Goal: Transaction & Acquisition: Purchase product/service

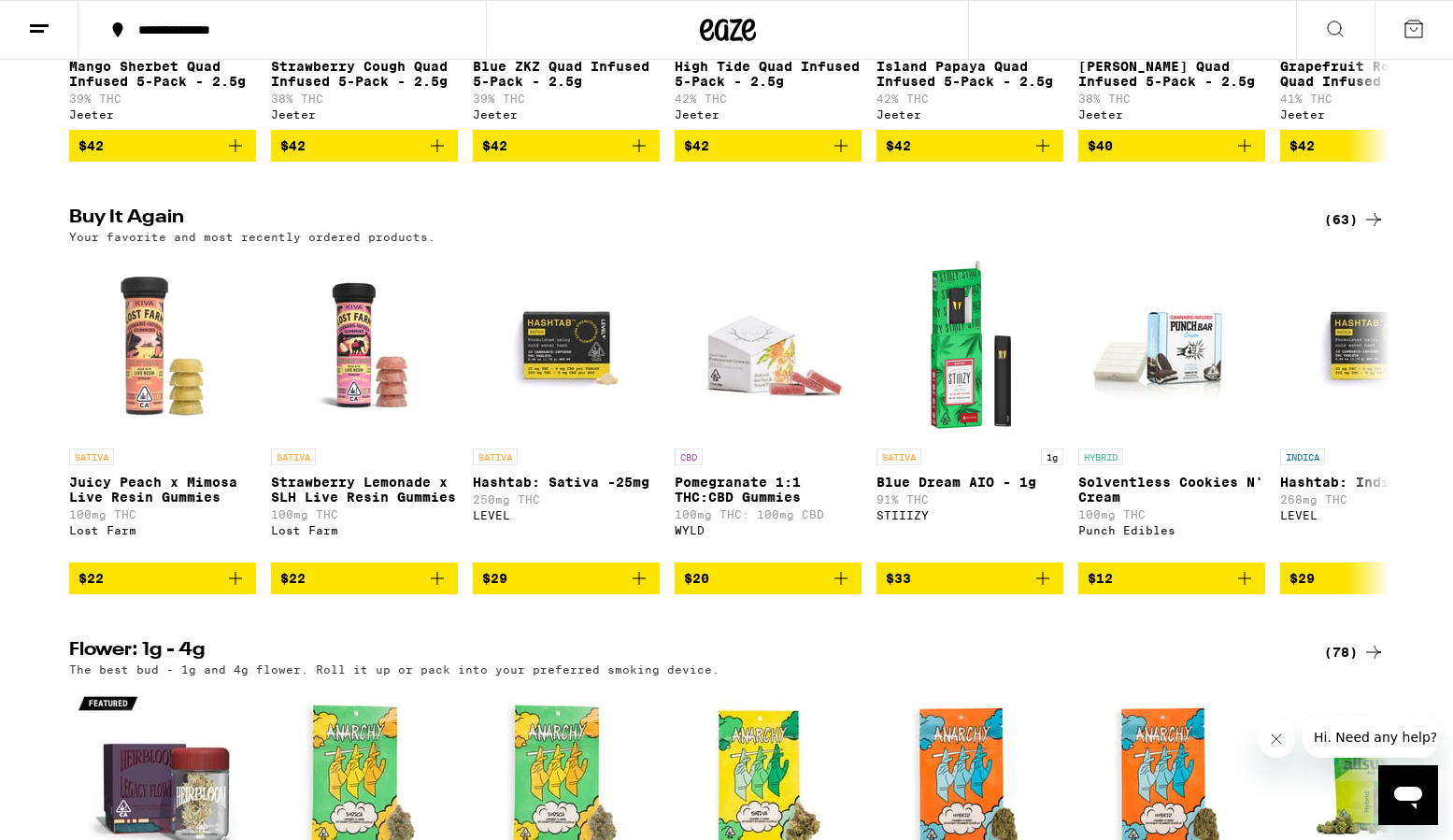
scroll to position [1349, 0]
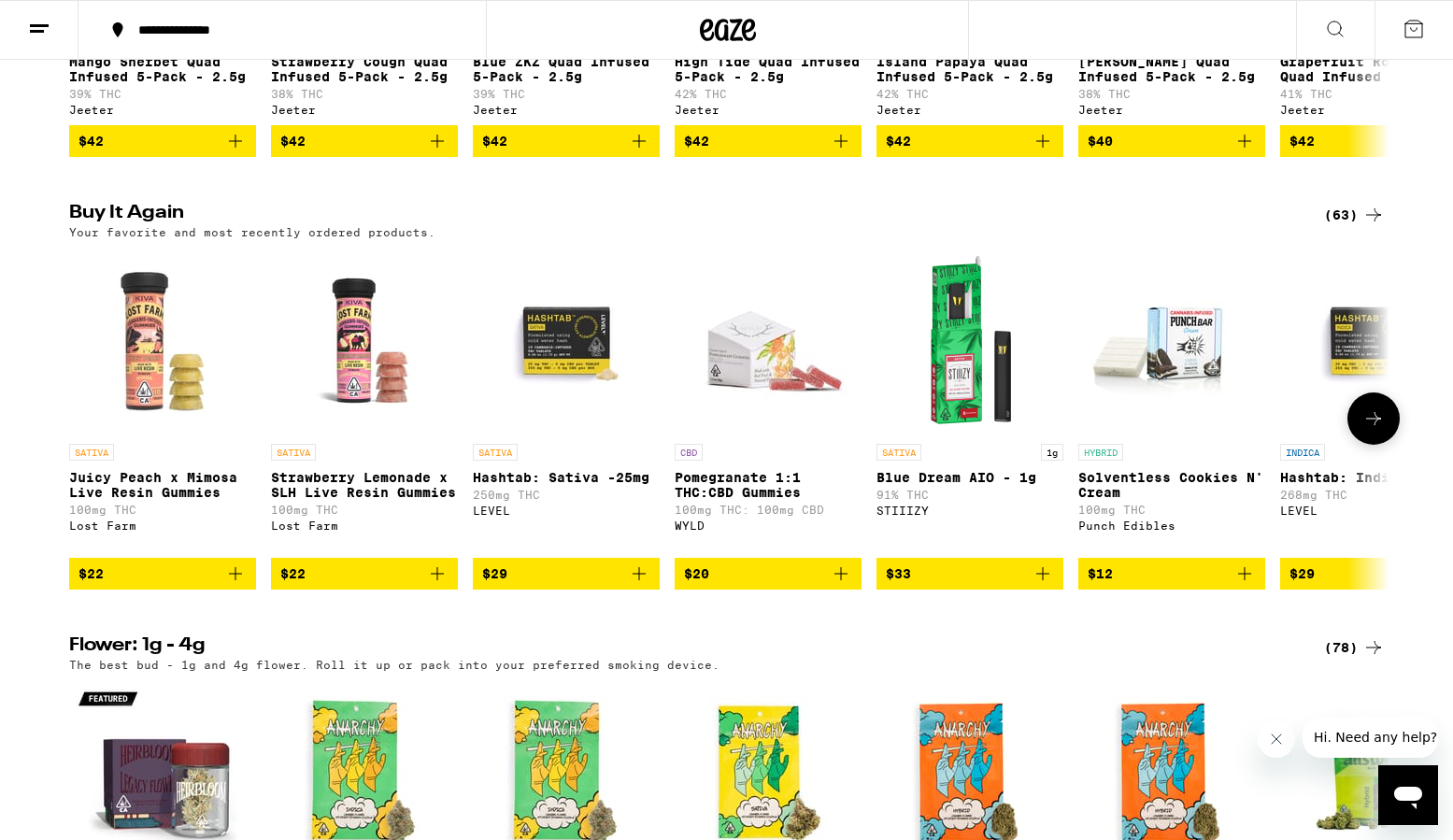
click at [341, 366] on img "Open page for Strawberry Lemonade x SLH Live Resin Gummies from Lost Farm" at bounding box center [364, 341] width 187 height 187
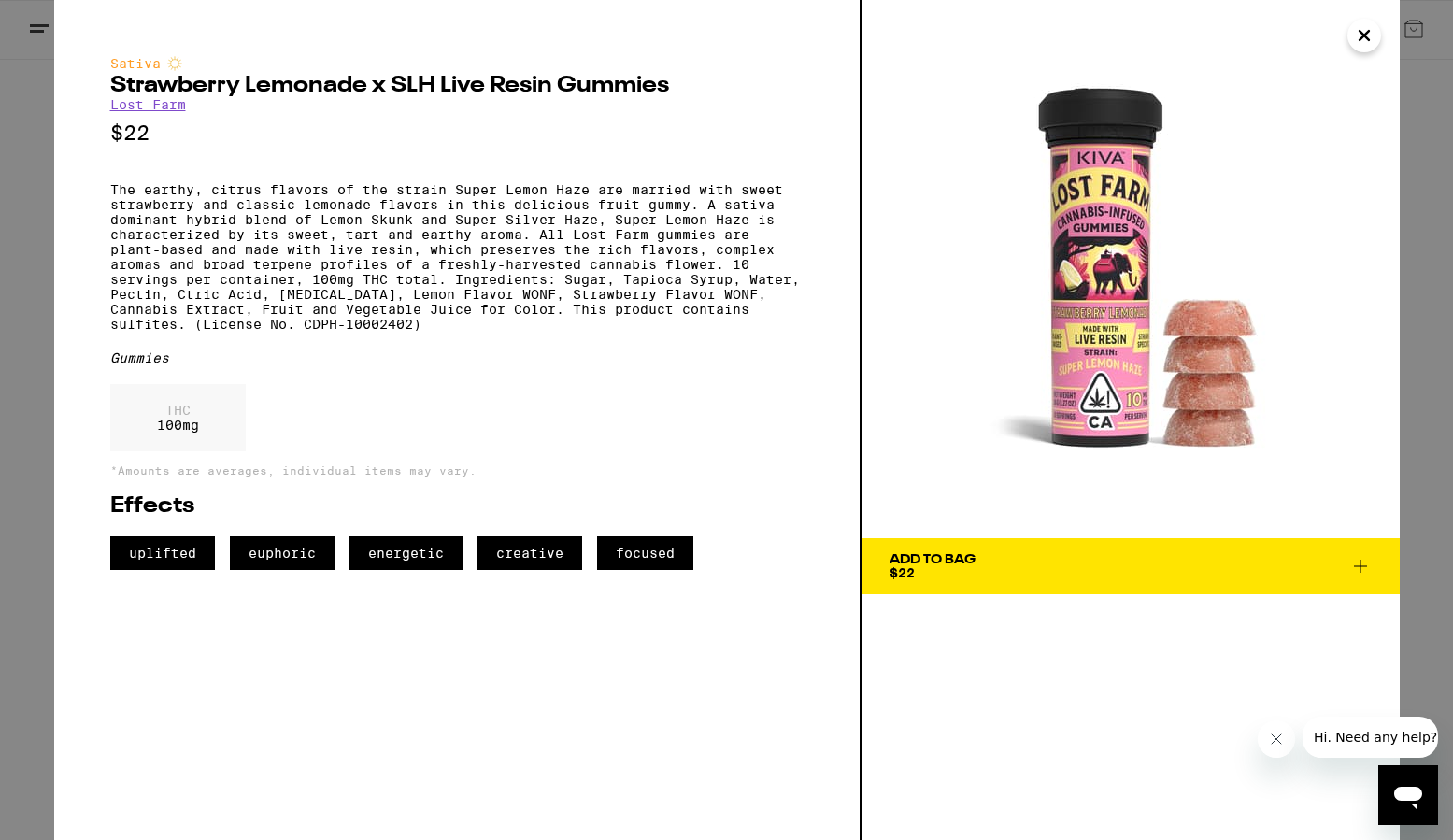
click at [1025, 562] on span "Add To Bag $22" at bounding box center [1130, 566] width 482 height 26
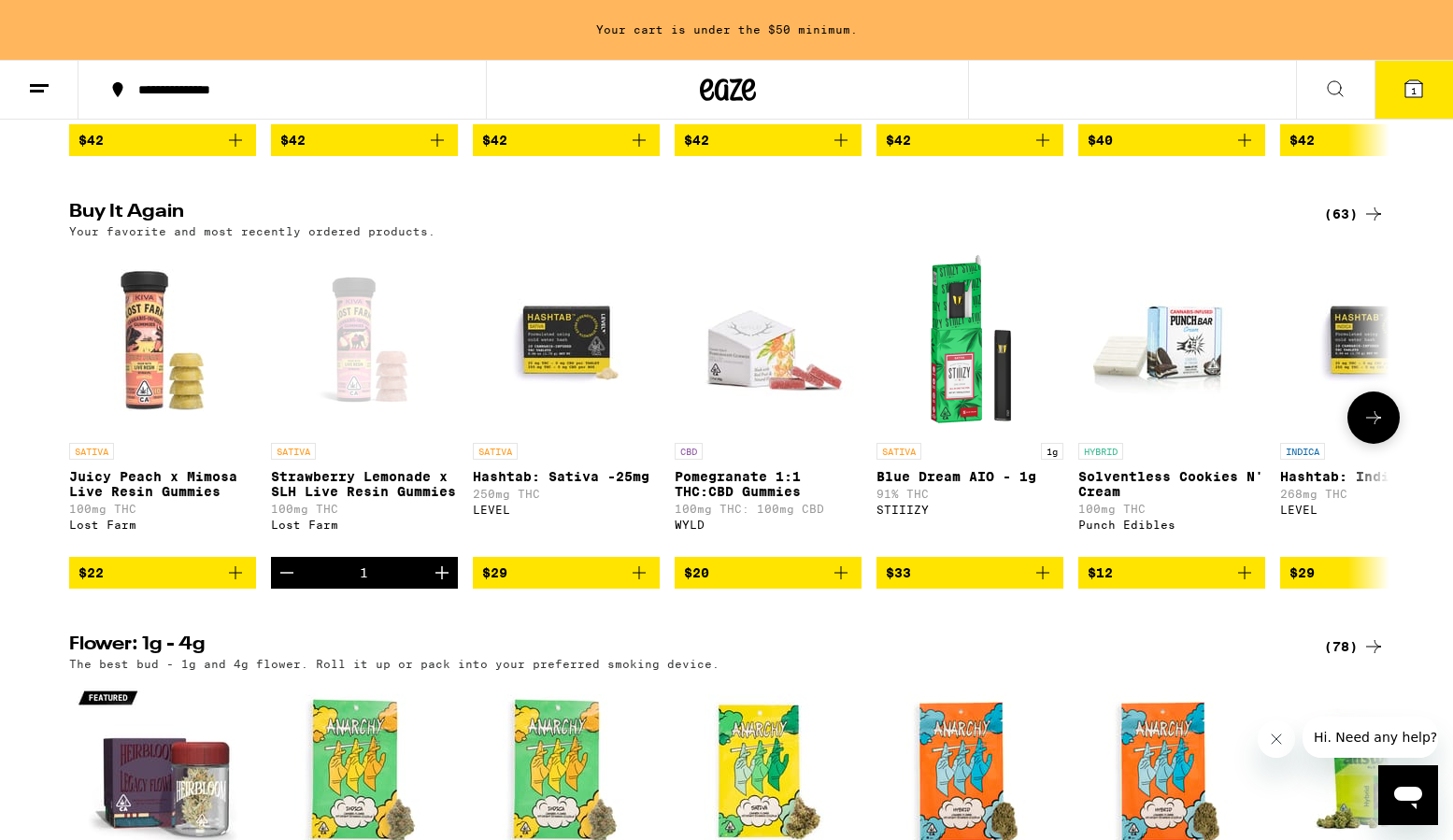
click at [160, 423] on img "Open page for Juicy Peach x Mimosa Live Resin Gummies from Lost Farm" at bounding box center [163, 340] width 187 height 187
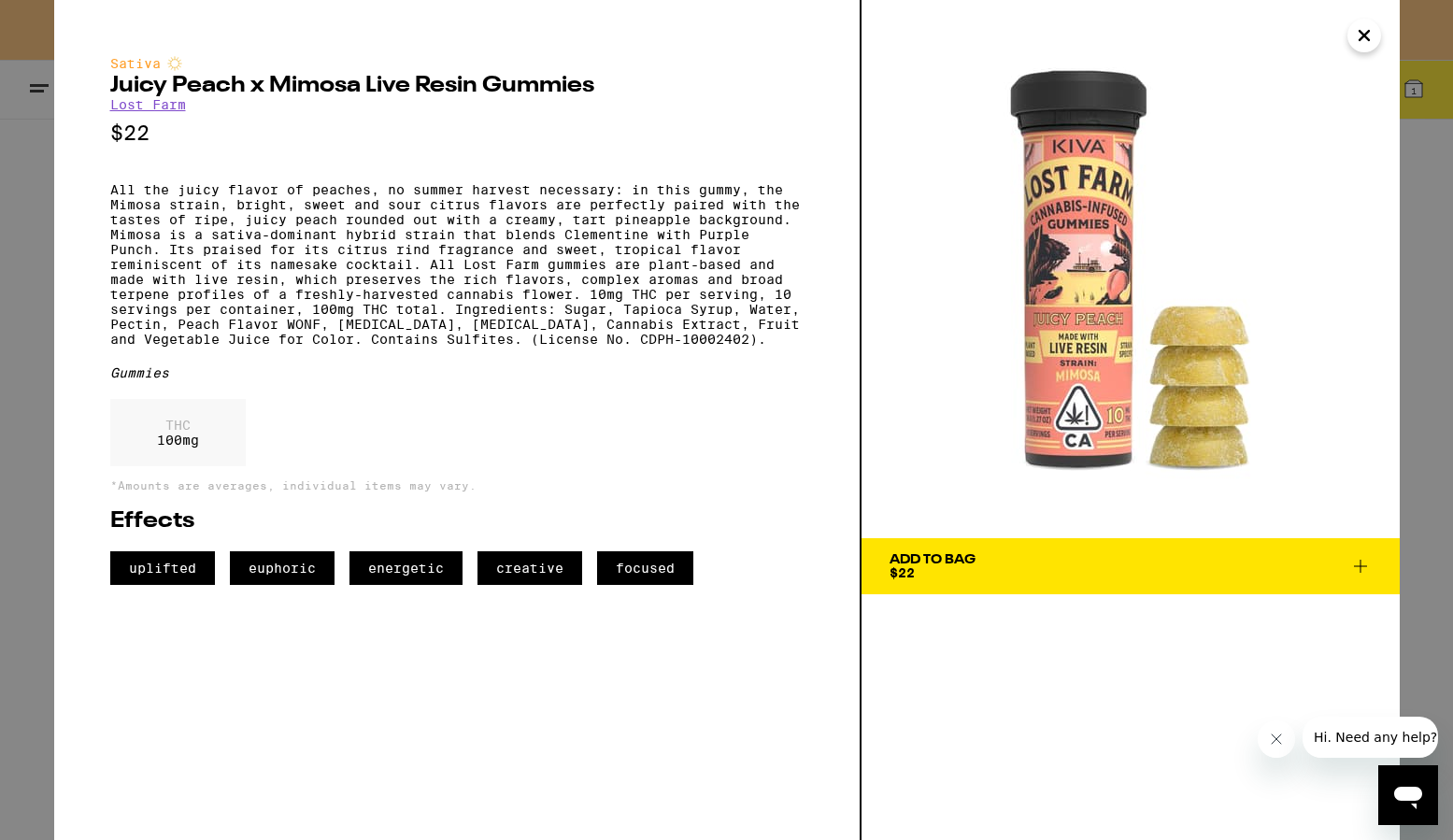
drag, startPoint x: 996, startPoint y: 569, endPoint x: 895, endPoint y: 568, distance: 101.0
click at [996, 569] on span "Add To Bag $22" at bounding box center [1130, 566] width 482 height 26
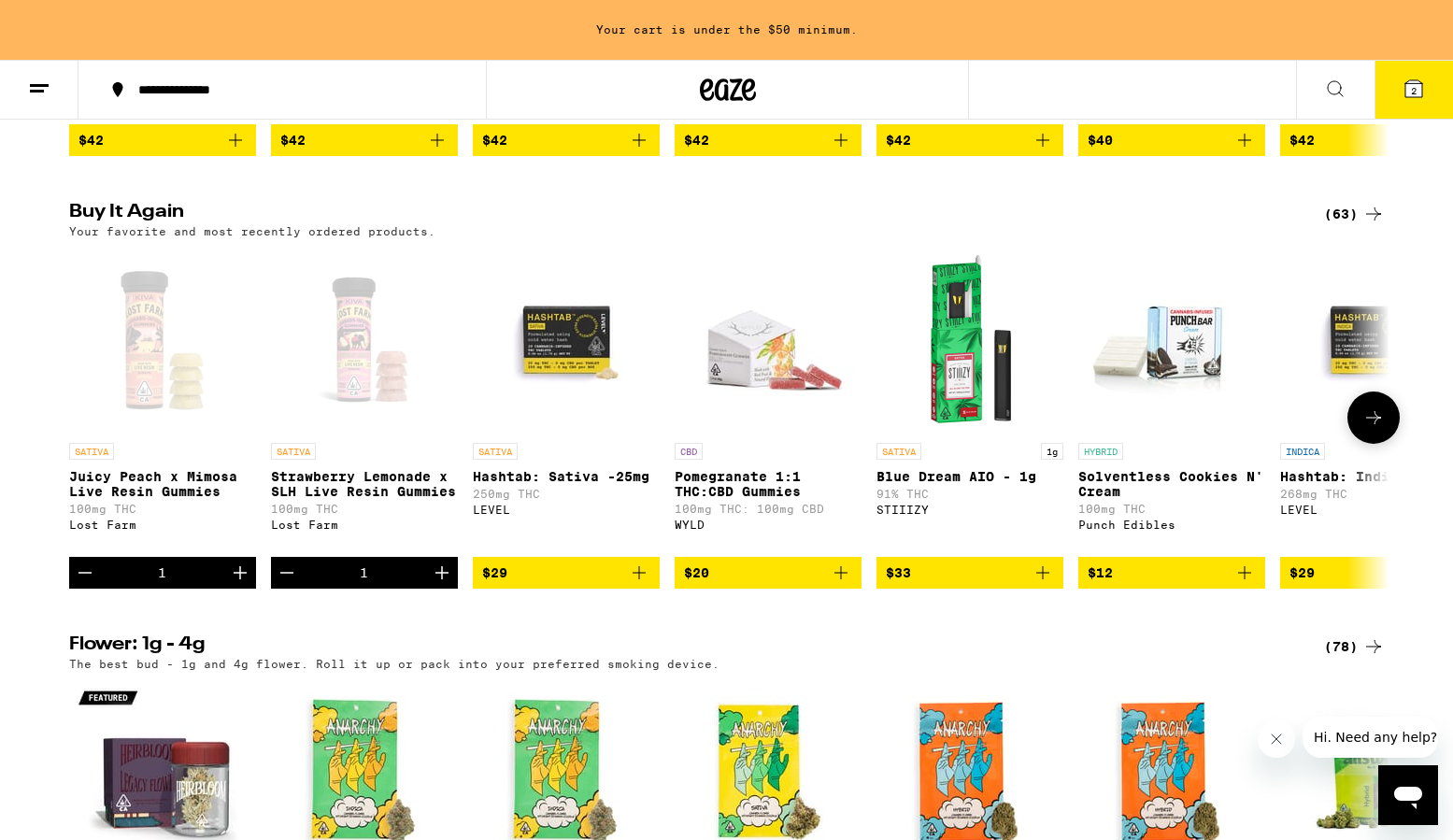
click at [778, 419] on img "Open page for Pomegranate 1:1 THC:CBD Gummies from WYLD" at bounding box center [768, 340] width 187 height 187
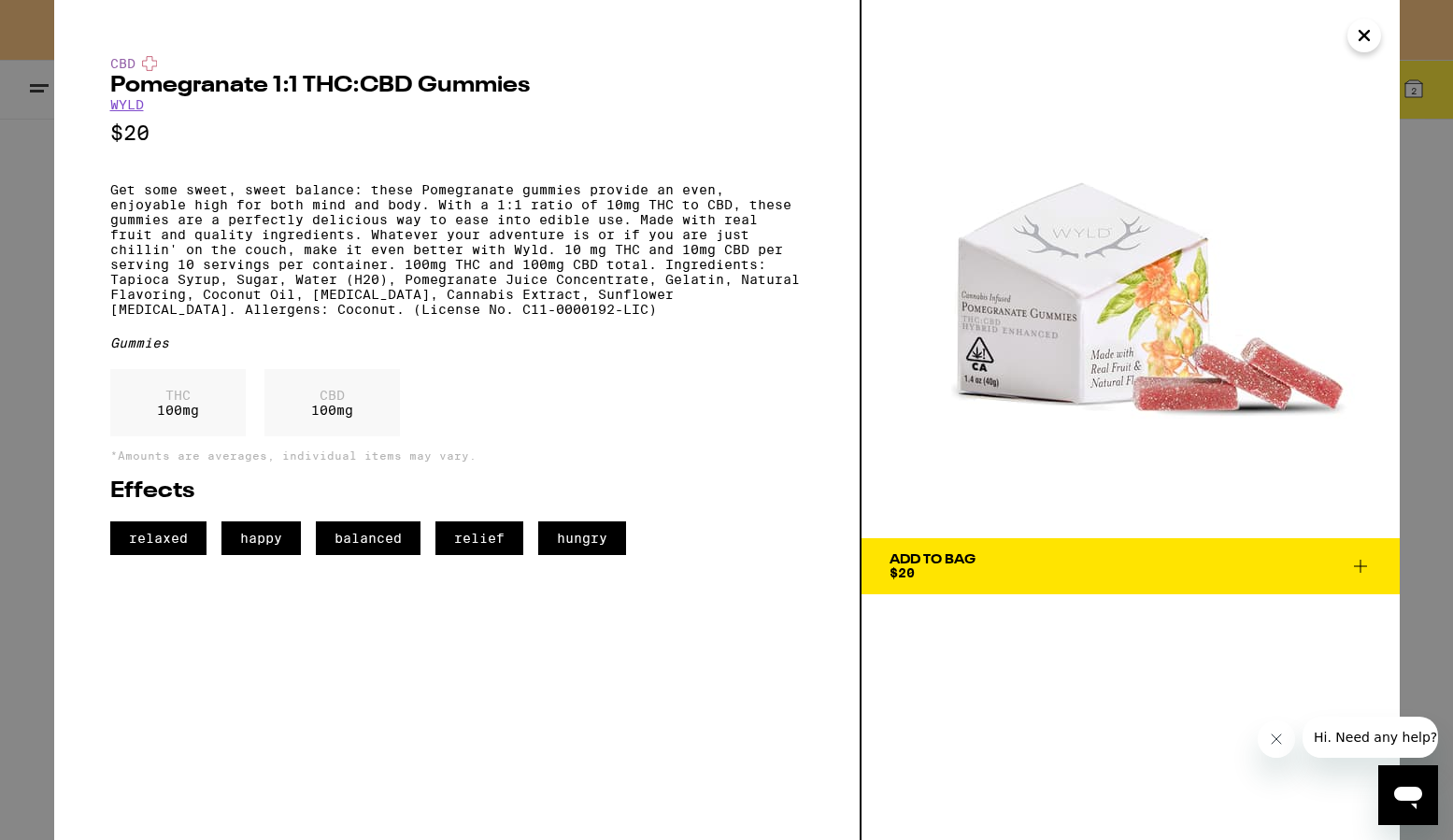
drag, startPoint x: 947, startPoint y: 570, endPoint x: 887, endPoint y: 565, distance: 60.2
click at [947, 570] on div "Add To Bag $20" at bounding box center [932, 566] width 86 height 26
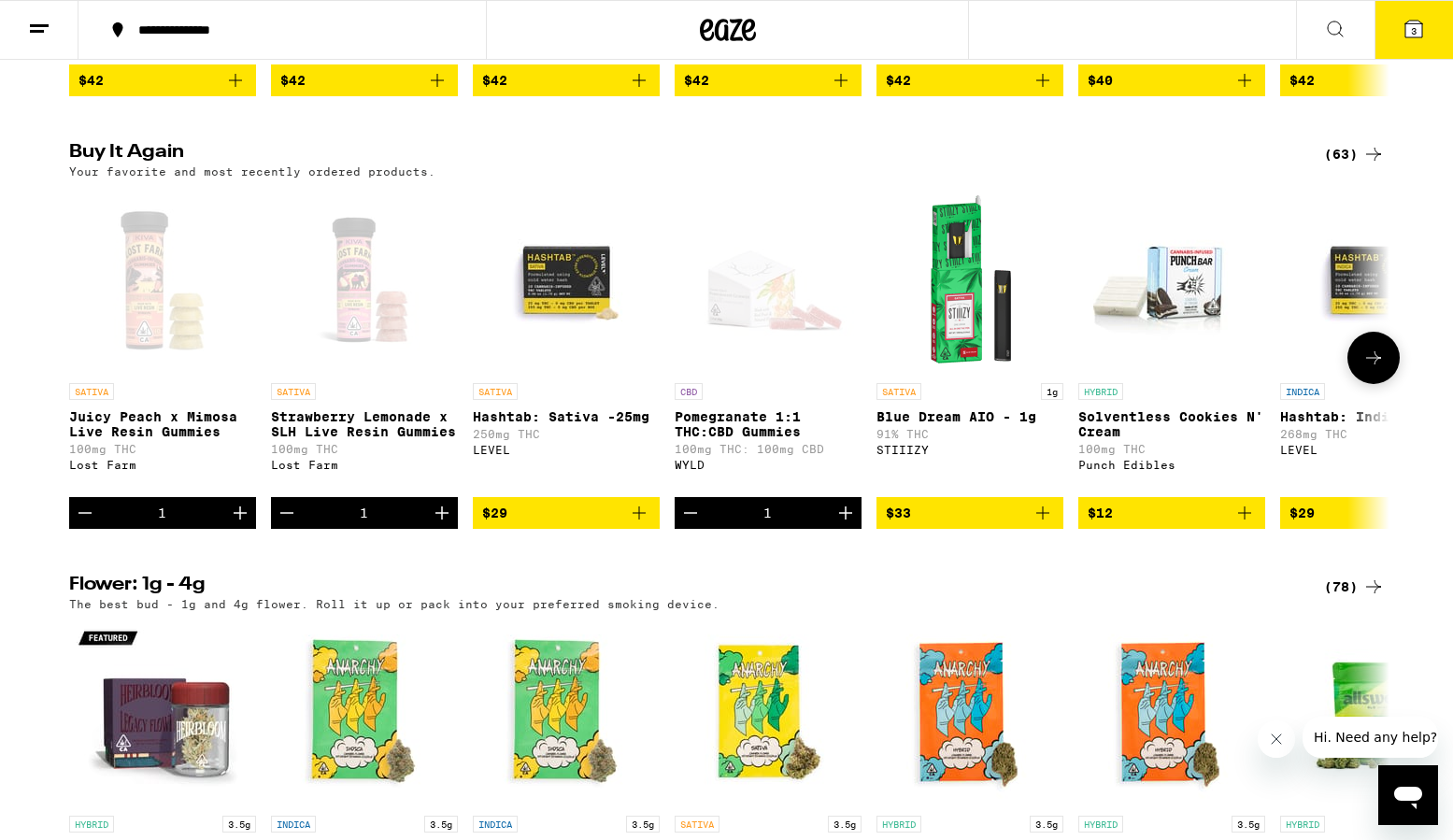
scroll to position [1350, 0]
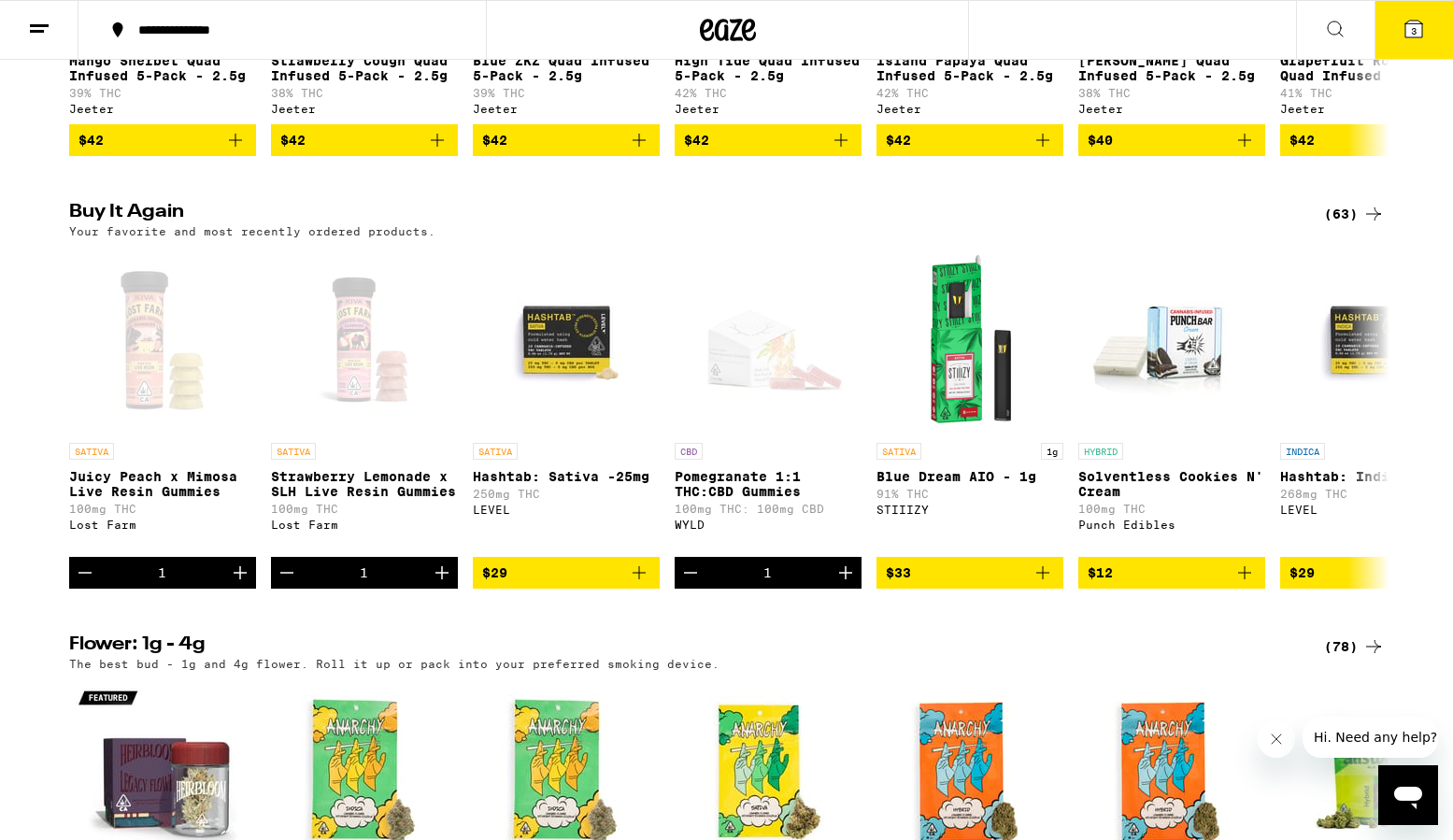
click at [1420, 30] on icon at bounding box center [1414, 28] width 17 height 17
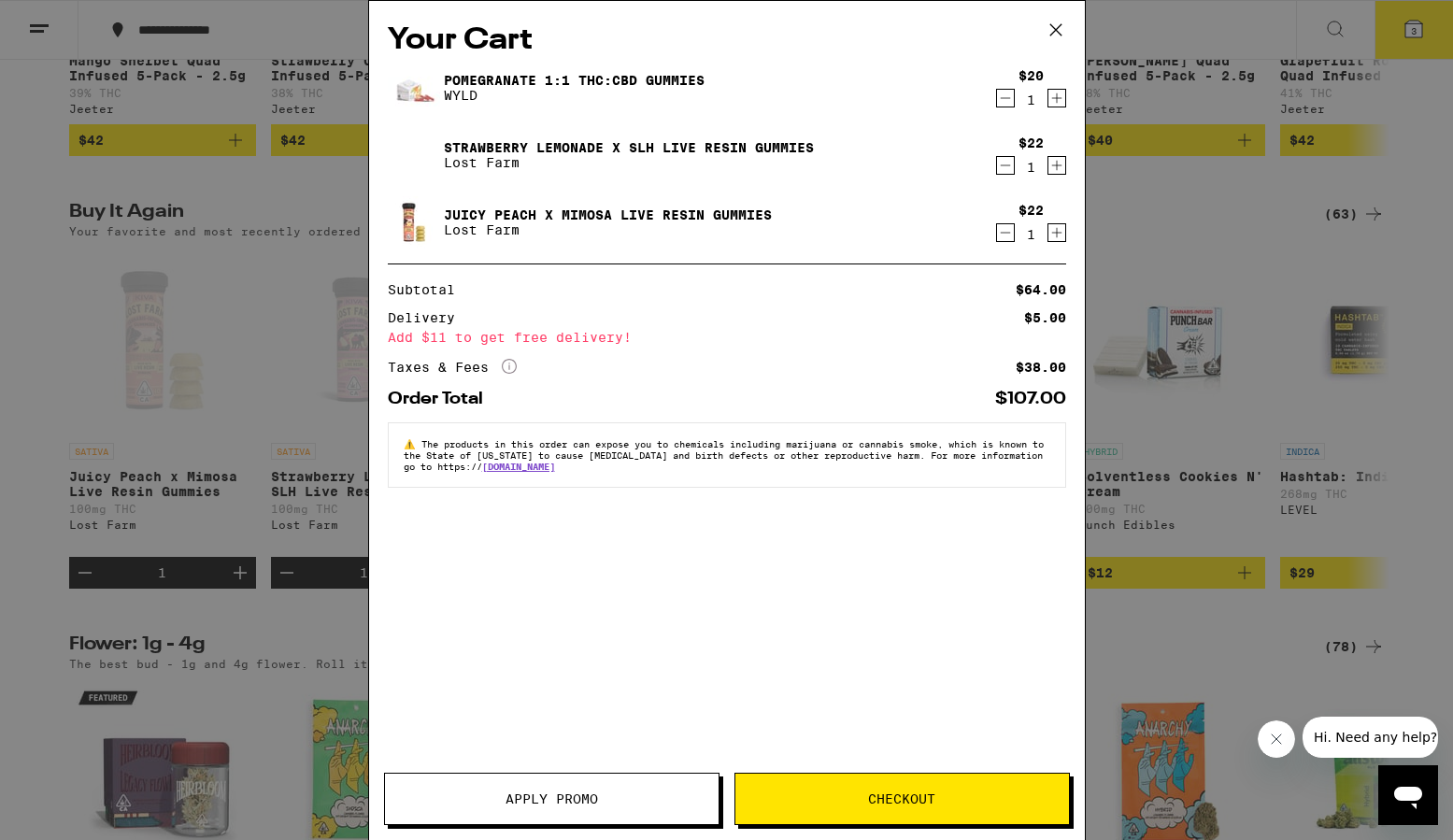
click at [1062, 227] on icon "Increment" at bounding box center [1056, 232] width 17 height 23
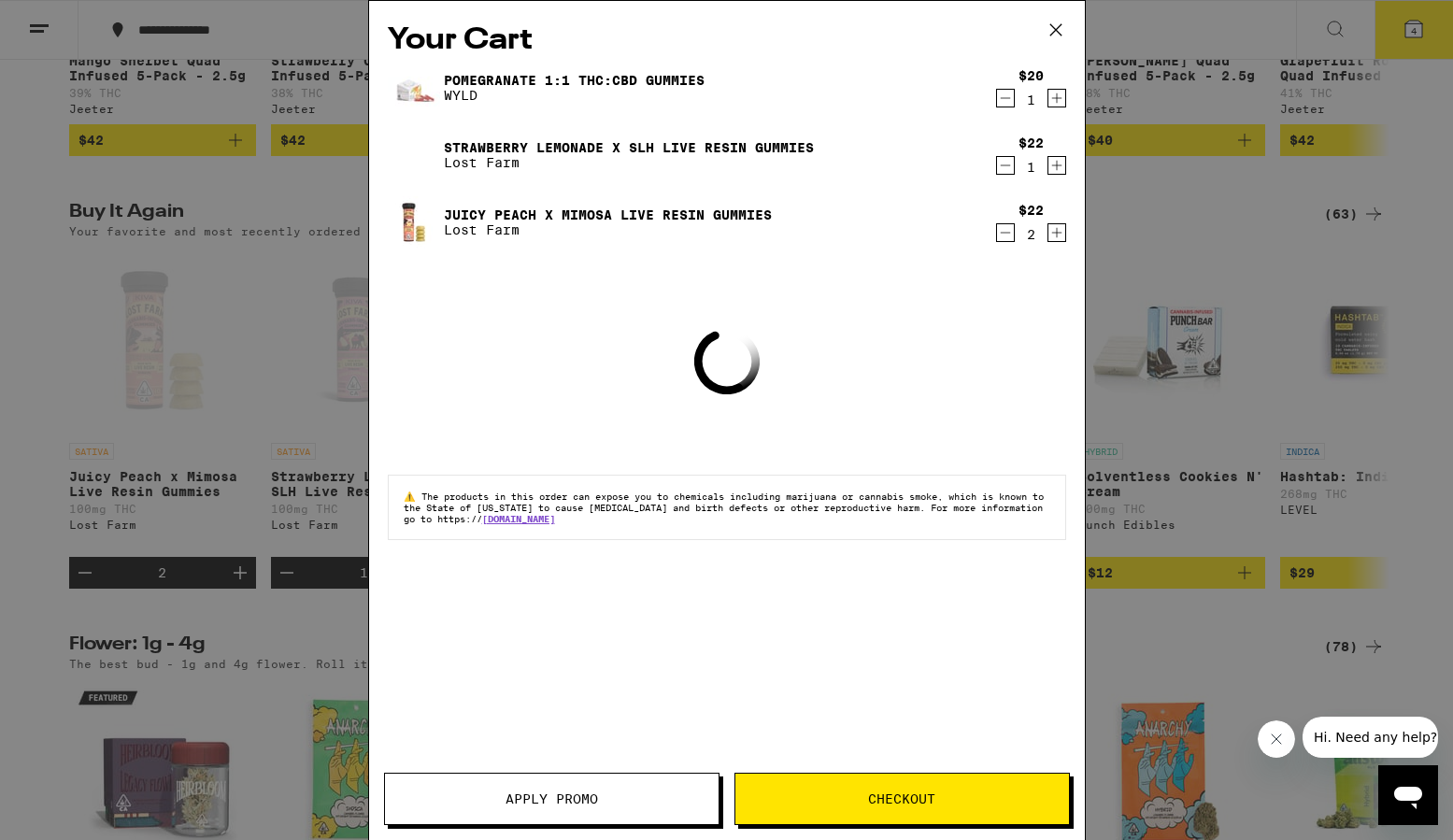
drag, startPoint x: 1053, startPoint y: 167, endPoint x: 1047, endPoint y: 146, distance: 21.8
click at [1053, 167] on icon "Increment" at bounding box center [1056, 165] width 17 height 23
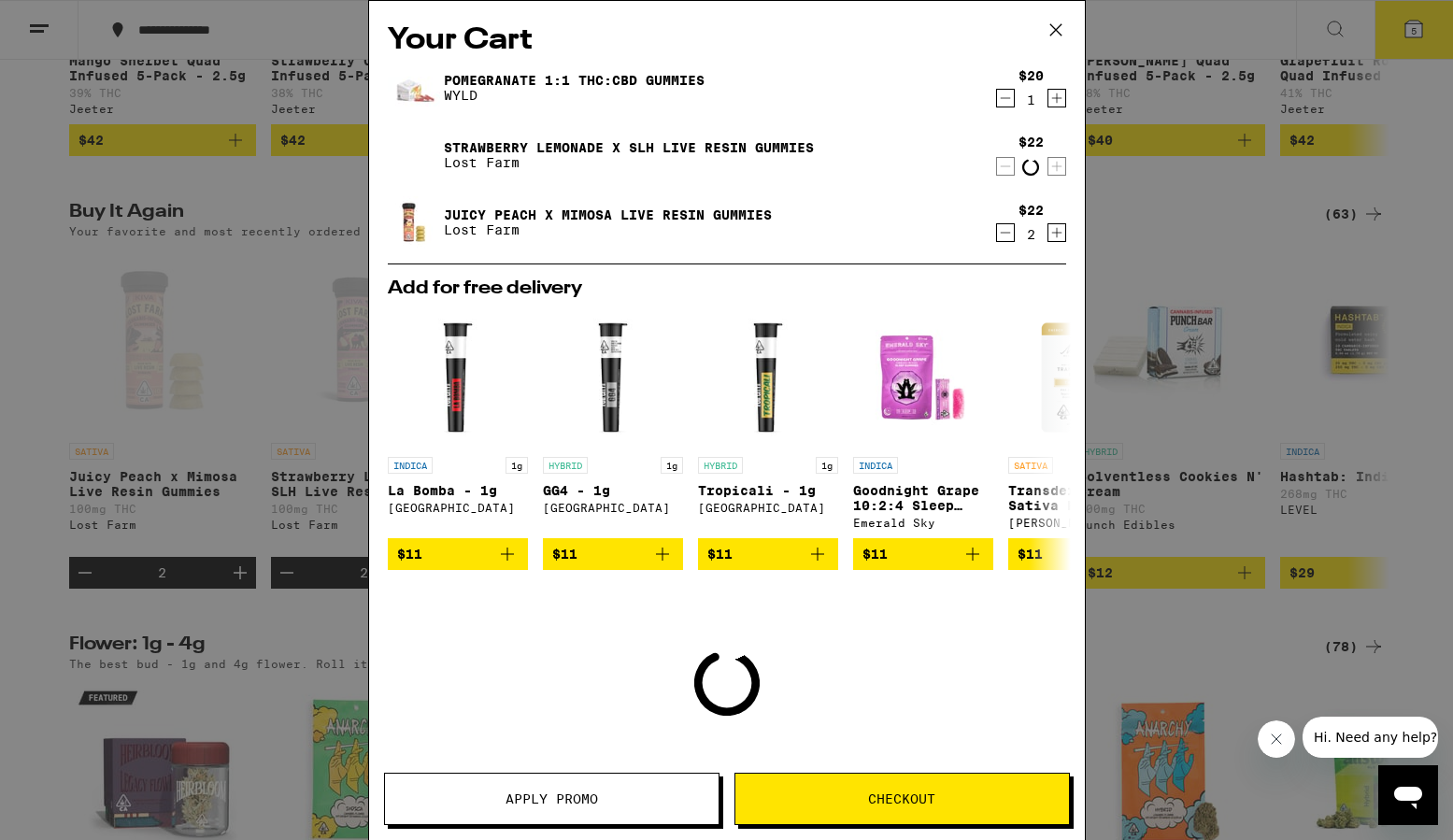
click at [1049, 107] on icon "Increment" at bounding box center [1056, 98] width 17 height 23
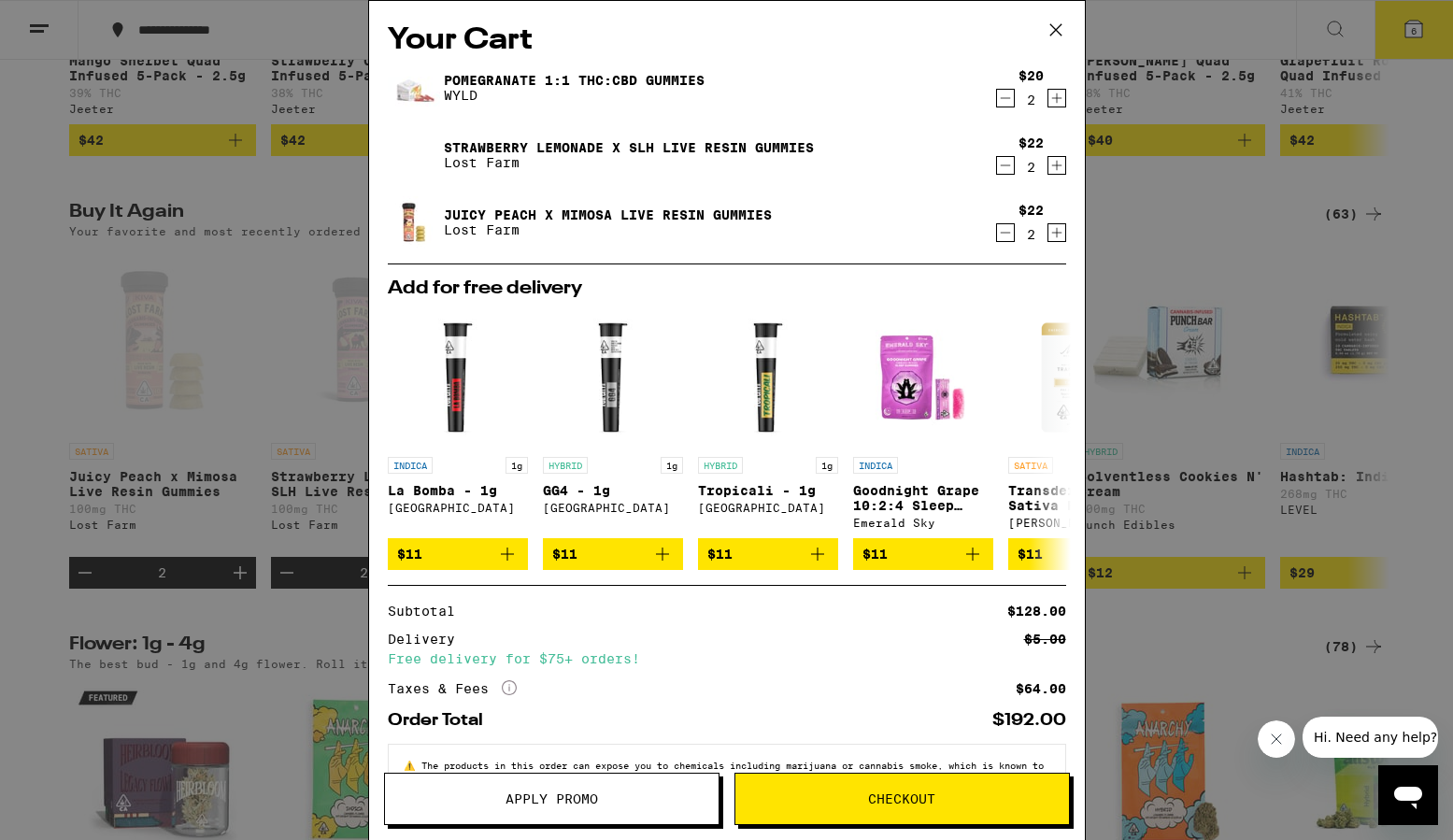
click at [914, 803] on span "Checkout" at bounding box center [901, 798] width 68 height 13
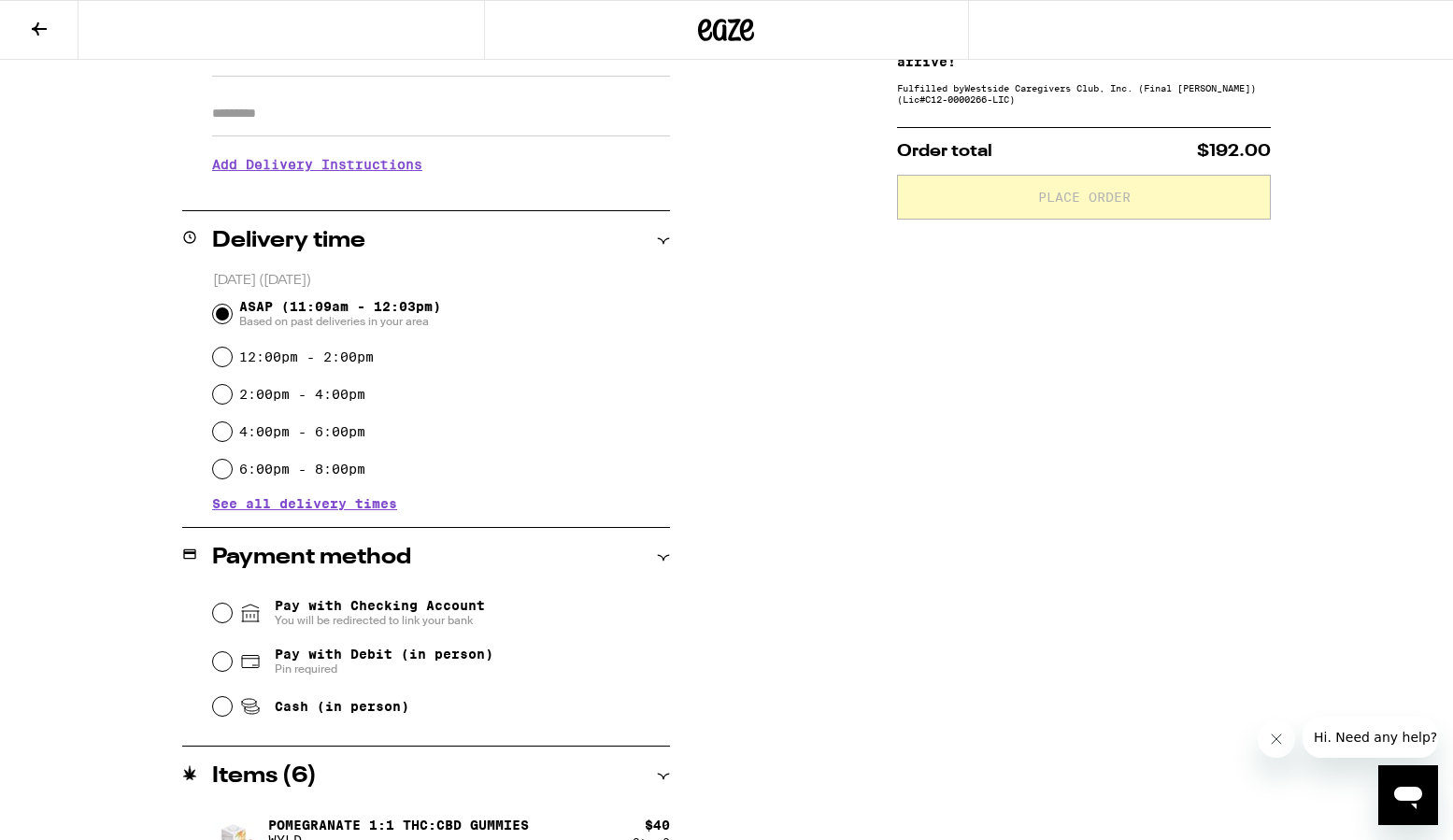
scroll to position [319, 0]
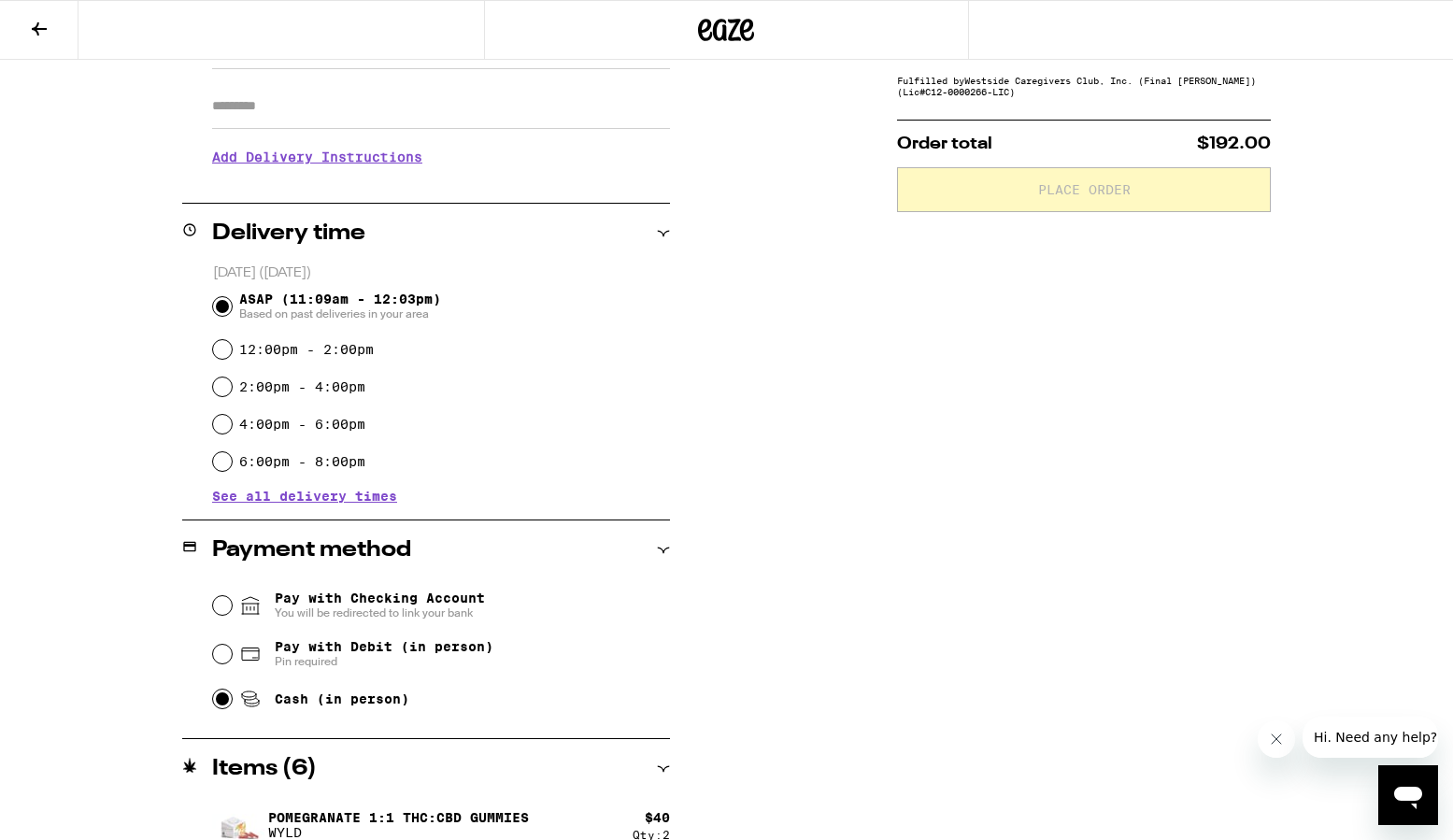
click at [225, 708] on input "Cash (in person)" at bounding box center [222, 698] width 19 height 19
radio input "true"
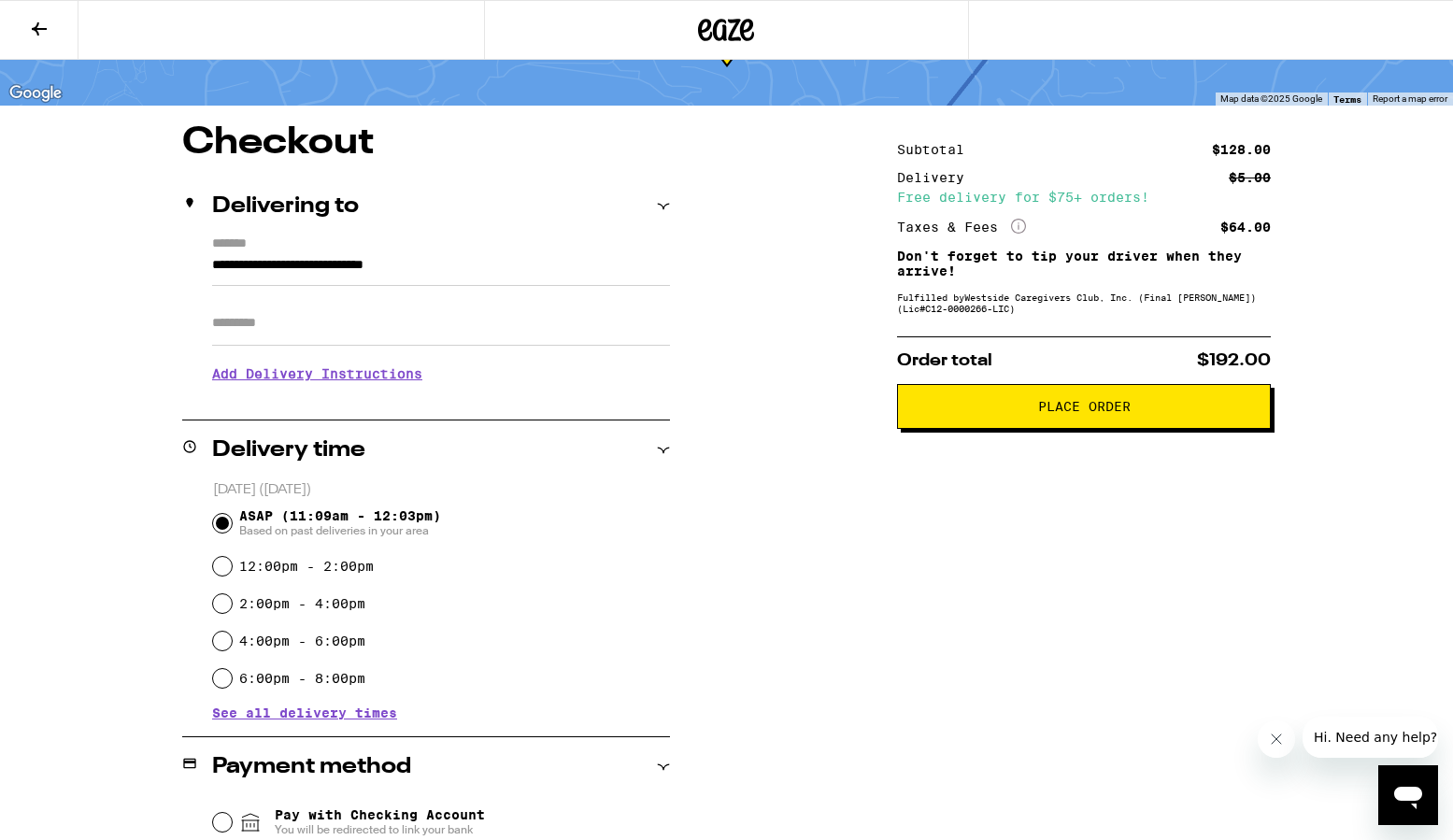
scroll to position [86, 0]
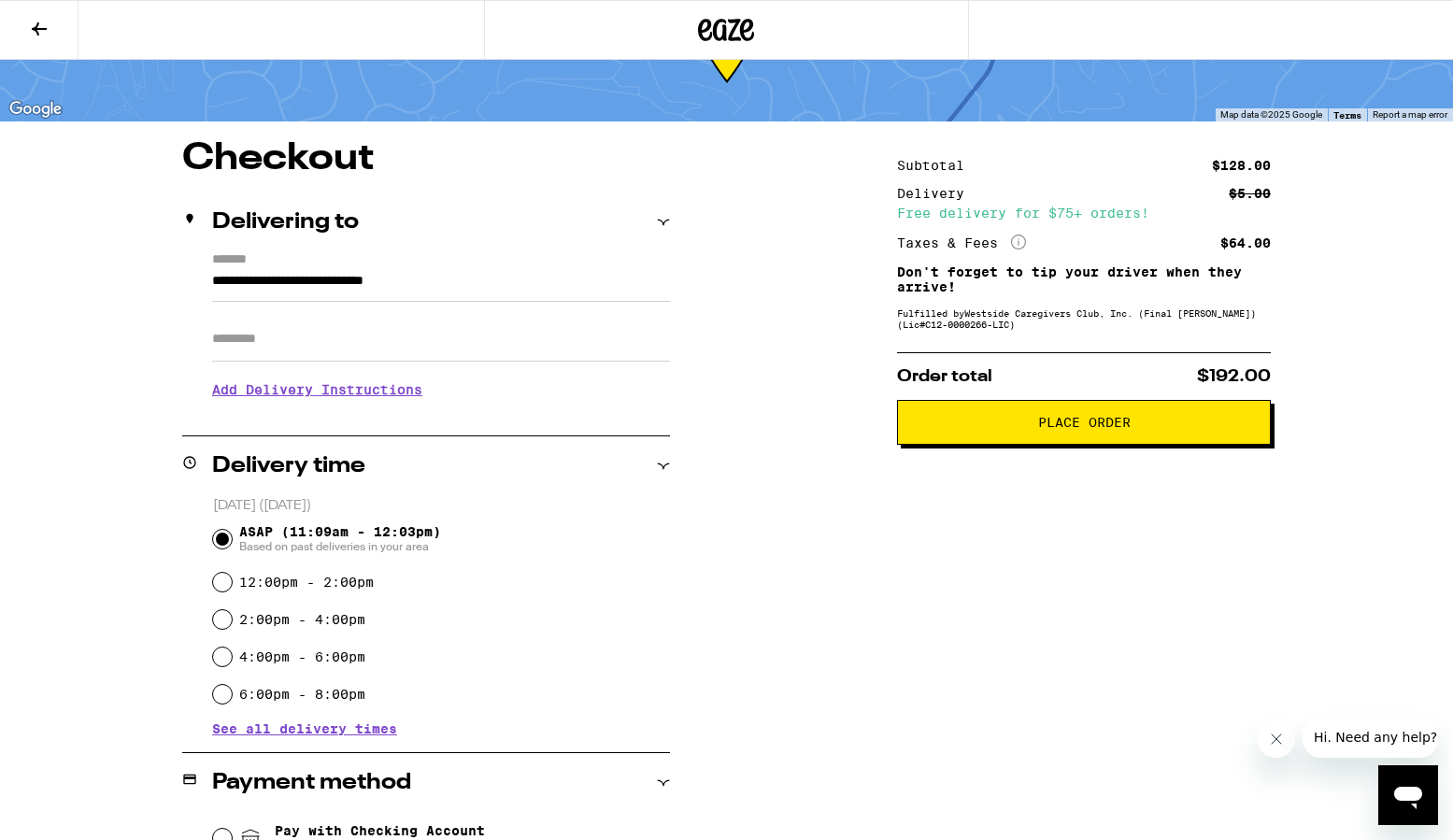
click at [1003, 427] on span "Place Order" at bounding box center [1083, 421] width 342 height 13
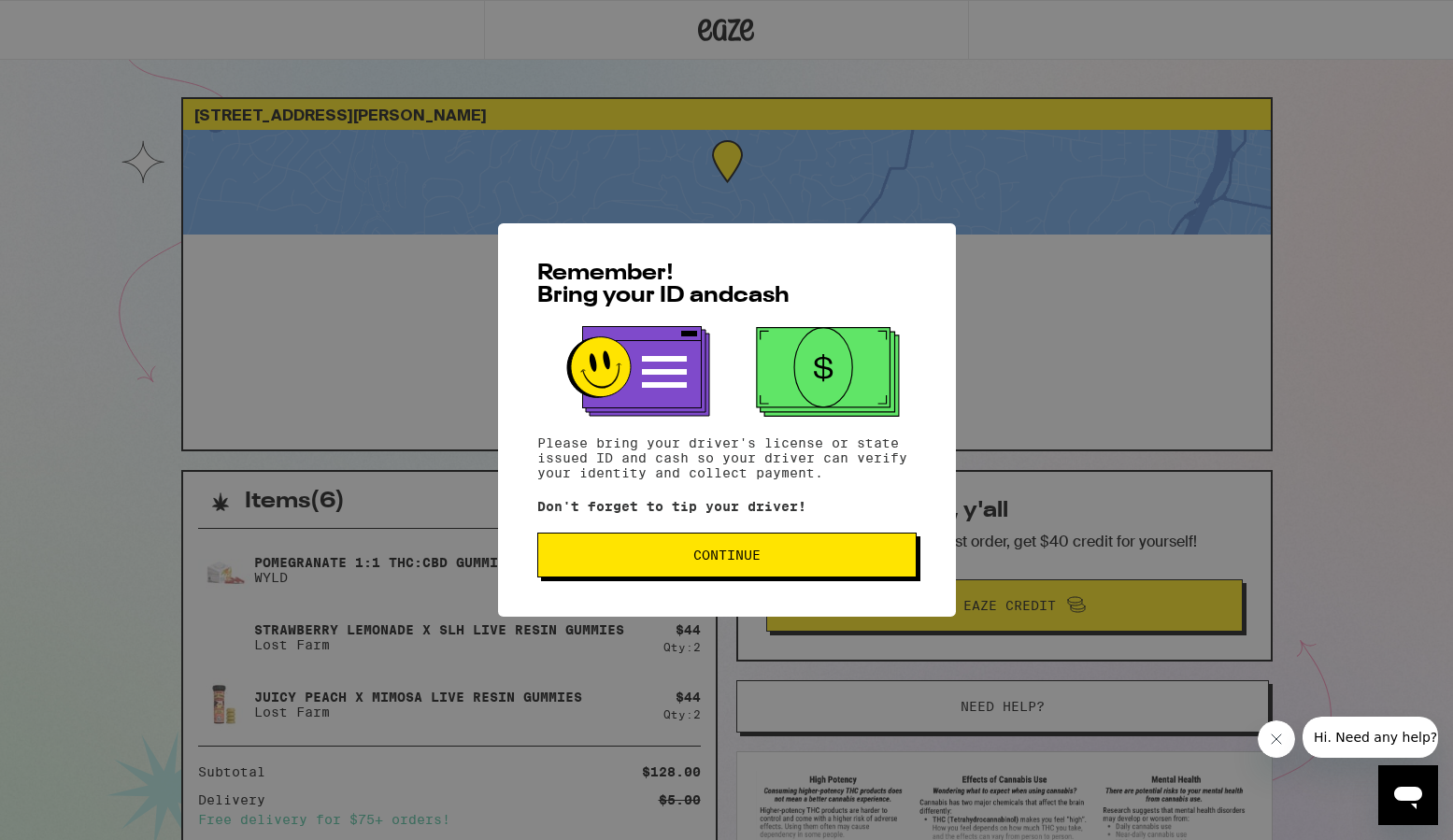
click at [778, 577] on button "Continue" at bounding box center [726, 555] width 379 height 45
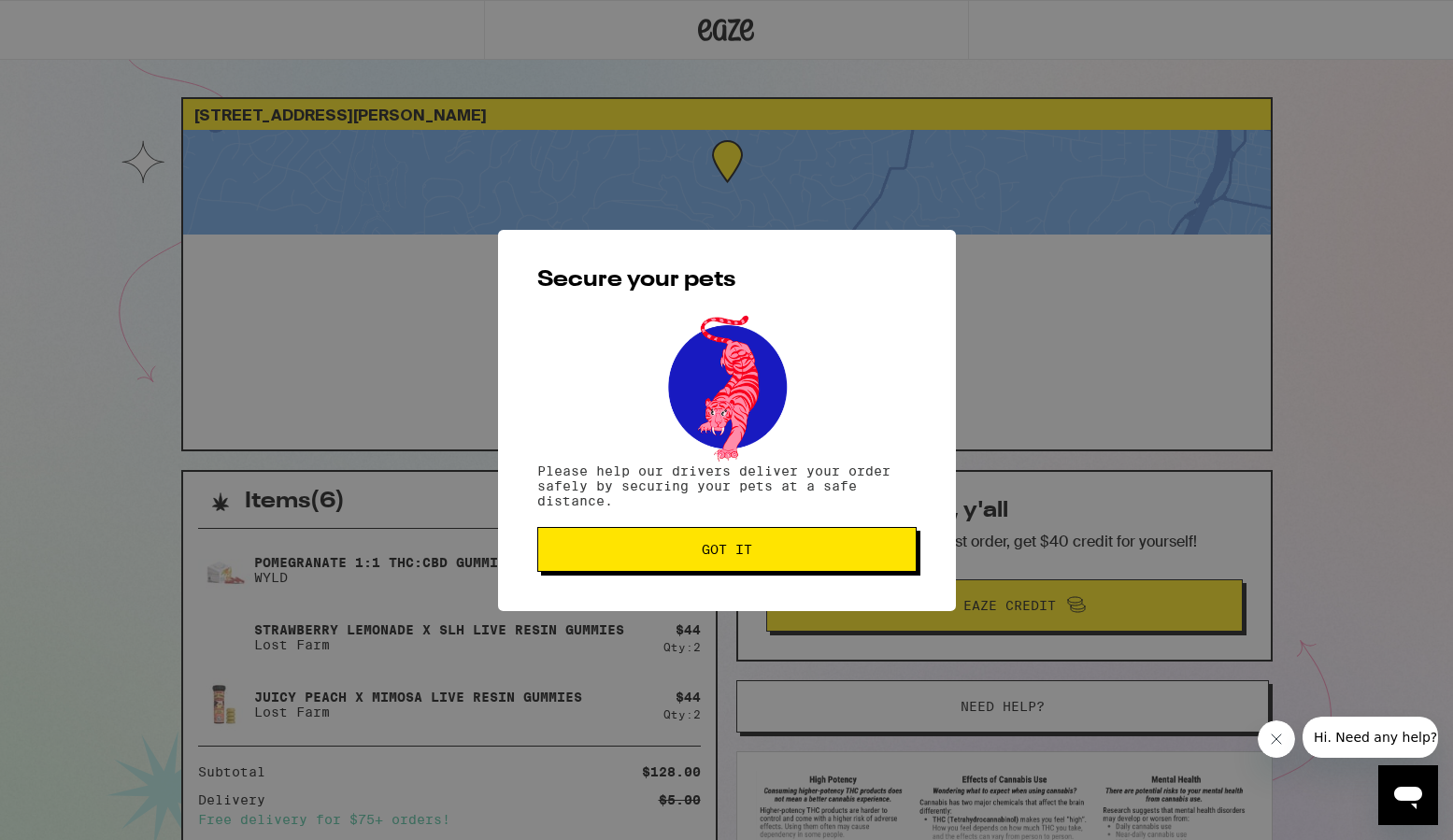
click at [774, 547] on span "Got it" at bounding box center [726, 549] width 348 height 13
